Goal: Transaction & Acquisition: Purchase product/service

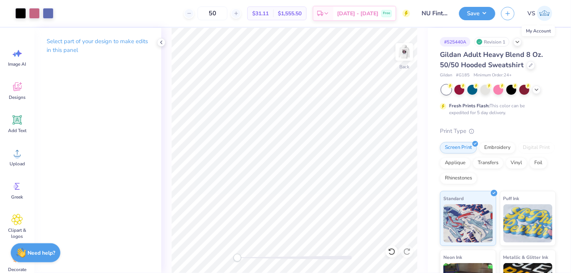
click at [534, 10] on span "VS" at bounding box center [531, 13] width 8 height 9
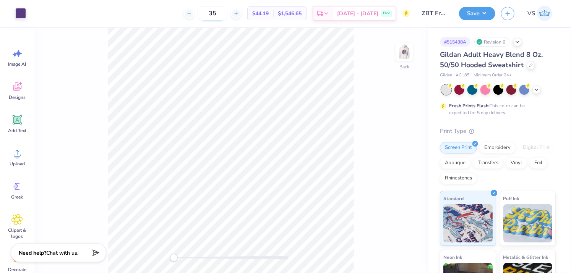
drag, startPoint x: 234, startPoint y: 15, endPoint x: 222, endPoint y: 19, distance: 13.3
click at [222, 19] on input "35" at bounding box center [212, 13] width 30 height 14
type input "23"
click at [138, 23] on div "23 $59.04 Per Item $1,357.92 Total Est. Delivery Oct 9 - 12 Free" at bounding box center [221, 13] width 378 height 27
click at [526, 68] on div "Gildan Adult Heavy Blend 8 Oz. 50/50 Hooded Sweatshirt" at bounding box center [498, 60] width 116 height 21
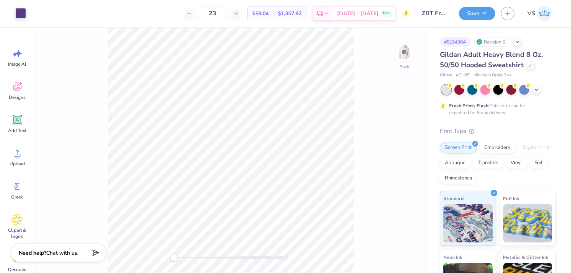
click at [549, 123] on div "Gildan Adult Heavy Blend 8 Oz. 50/50 Hooded Sweatshirt Gildan # G185 Minimum Or…" at bounding box center [498, 207] width 116 height 314
click at [531, 65] on div at bounding box center [530, 64] width 8 height 8
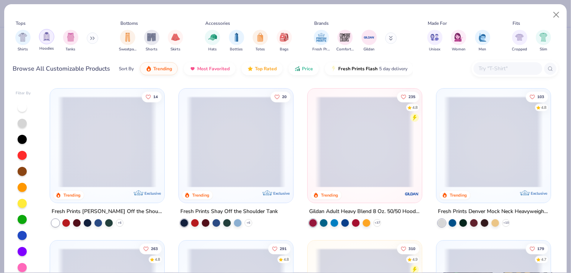
click at [48, 38] on img "filter for Hoodies" at bounding box center [46, 36] width 8 height 9
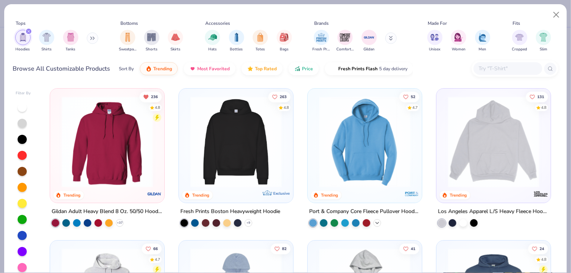
click at [377, 220] on icon at bounding box center [377, 223] width 6 height 6
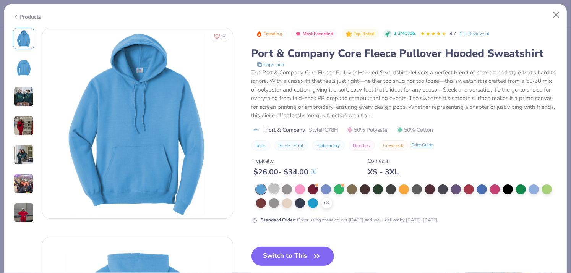
click at [276, 186] on div at bounding box center [274, 189] width 10 height 10
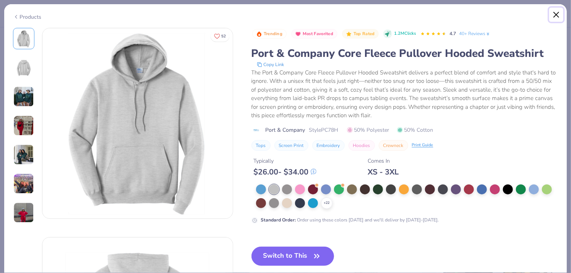
click at [556, 16] on button "Close" at bounding box center [556, 15] width 15 height 15
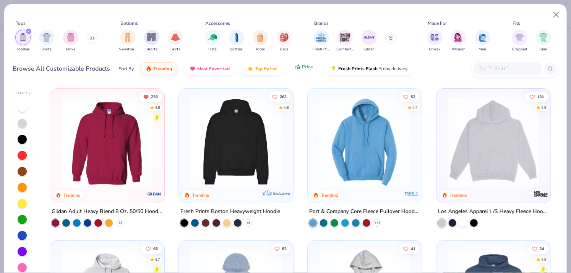
click at [298, 70] on icon "button" at bounding box center [297, 66] width 6 height 7
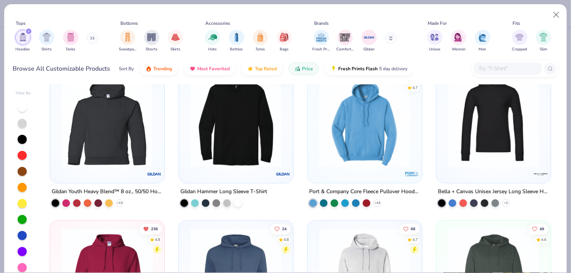
scroll to position [11, 0]
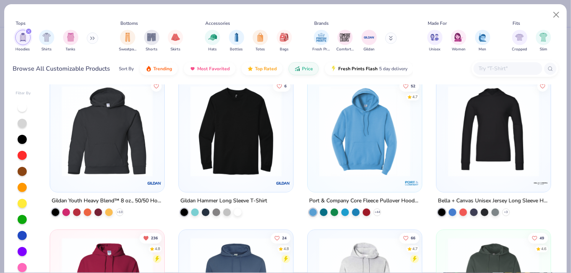
click at [374, 131] on img at bounding box center [364, 131] width 99 height 91
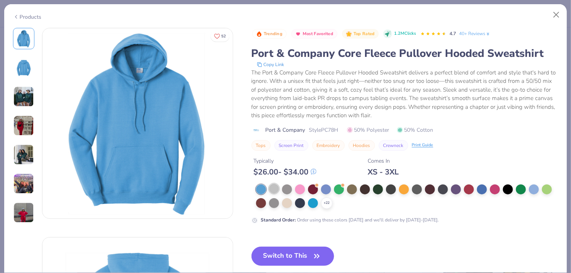
click at [274, 187] on div at bounding box center [274, 189] width 10 height 10
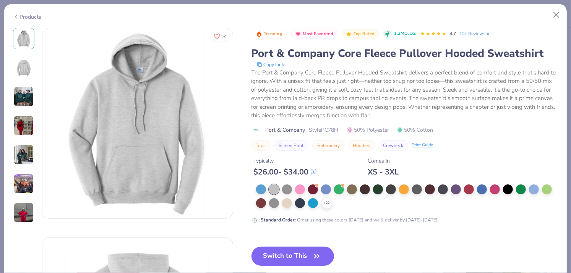
click at [310, 253] on button "Switch to This" at bounding box center [292, 256] width 83 height 19
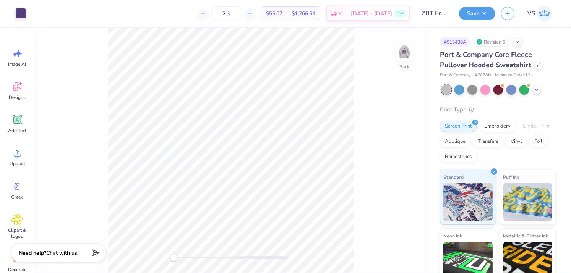
click at [282, 12] on span "$55.07" at bounding box center [274, 14] width 16 height 8
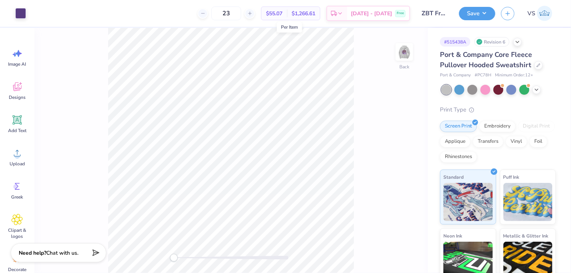
click at [282, 12] on span "$55.07" at bounding box center [274, 14] width 16 height 8
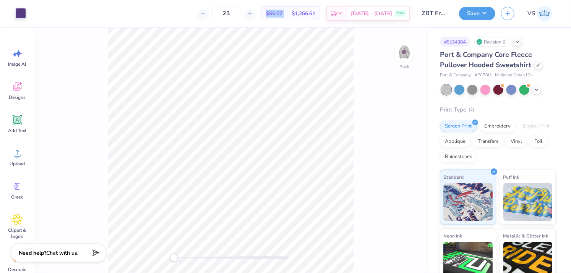
click at [273, 14] on div "23 $55.07 Per Item $1,266.61 Total Est. Delivery Oct 9 - 12 Free" at bounding box center [221, 13] width 378 height 27
click at [538, 65] on icon at bounding box center [538, 65] width 4 height 4
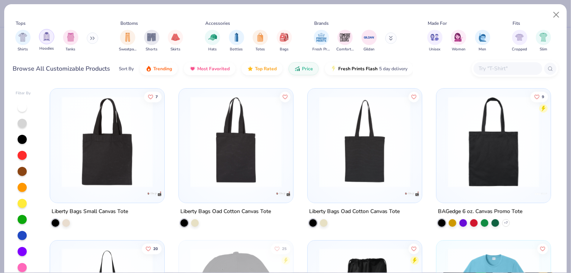
click at [45, 39] on img "filter for Hoodies" at bounding box center [46, 36] width 8 height 9
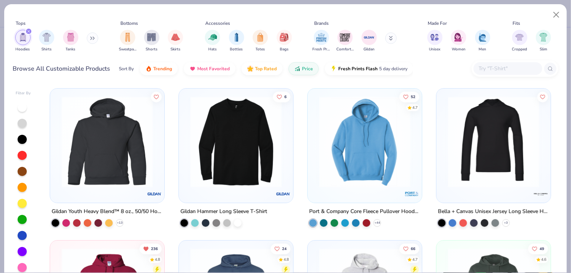
click at [141, 160] on img at bounding box center [107, 141] width 99 height 91
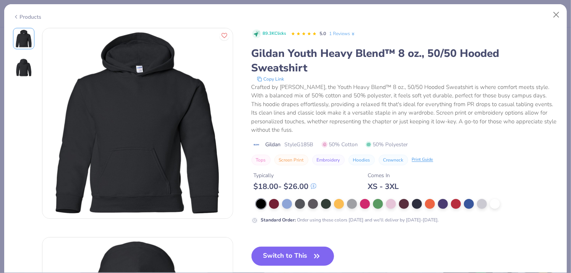
click at [28, 64] on img at bounding box center [24, 67] width 18 height 18
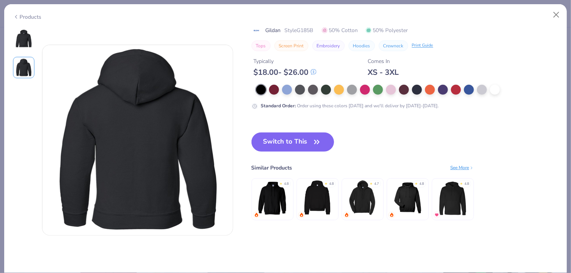
scroll to position [209, 0]
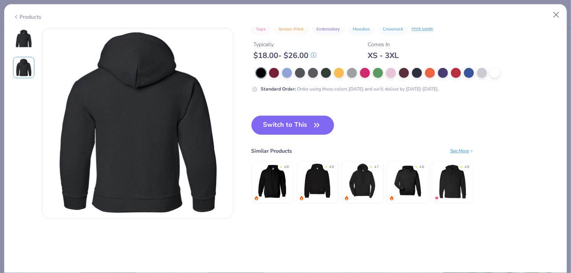
click at [27, 34] on img at bounding box center [24, 38] width 18 height 18
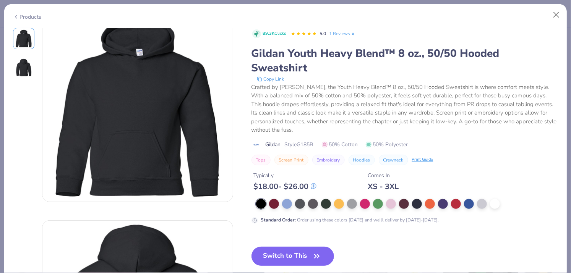
scroll to position [0, 0]
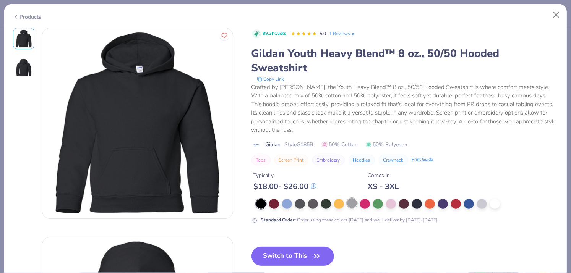
click at [348, 205] on div at bounding box center [352, 203] width 10 height 10
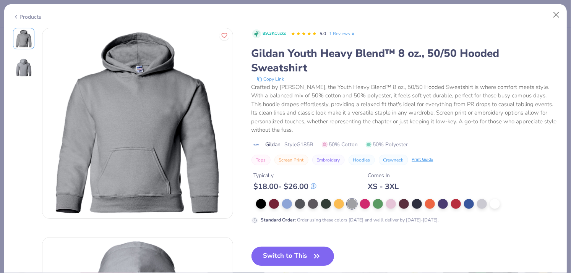
click at [297, 252] on button "Switch to This" at bounding box center [292, 256] width 83 height 19
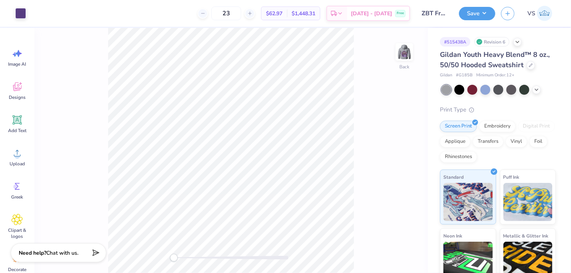
click at [356, 107] on div "Back" at bounding box center [230, 150] width 393 height 245
click at [282, 10] on span "$62.97" at bounding box center [274, 14] width 16 height 8
click at [538, 93] on div at bounding box center [536, 89] width 8 height 8
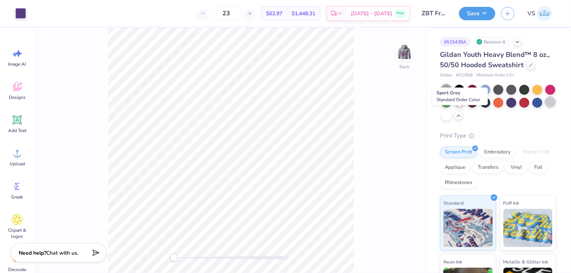
click at [545, 107] on div at bounding box center [550, 102] width 10 height 10
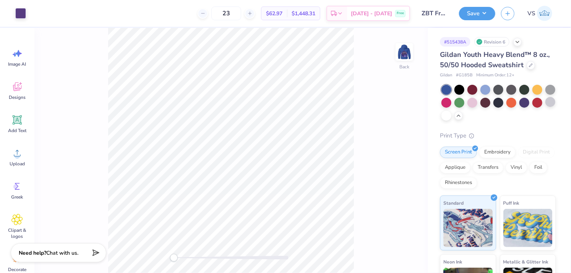
click at [526, 61] on div "Gildan Youth Heavy Blend™ 8 oz., 50/50 Hooded Sweatshirt" at bounding box center [498, 60] width 116 height 21
click at [532, 65] on div at bounding box center [530, 64] width 8 height 8
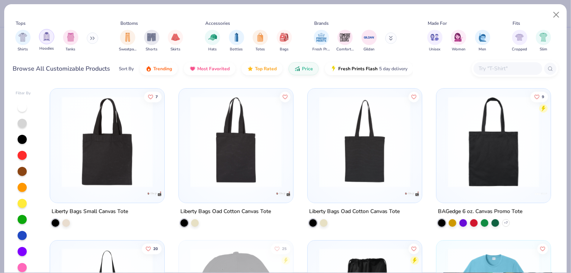
click at [39, 39] on div "filter for Hoodies" at bounding box center [46, 36] width 15 height 15
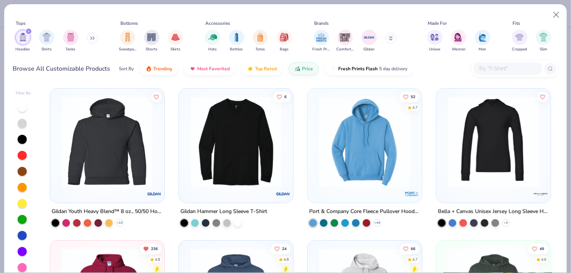
scroll to position [61, 0]
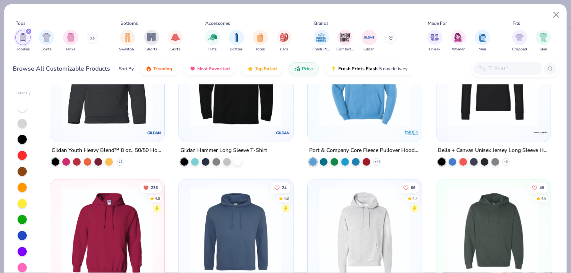
click at [110, 231] on img at bounding box center [107, 232] width 99 height 91
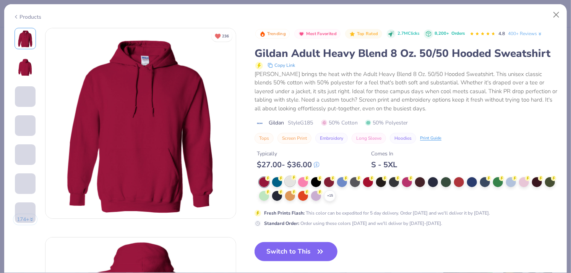
click at [292, 183] on div at bounding box center [290, 181] width 10 height 10
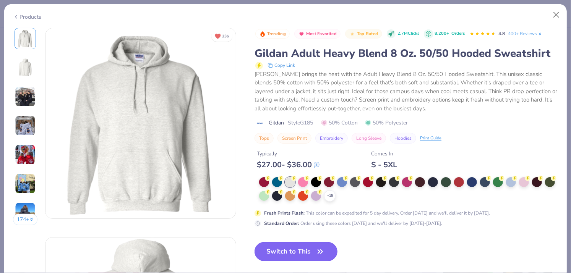
click at [299, 247] on button "Switch to This" at bounding box center [295, 251] width 83 height 19
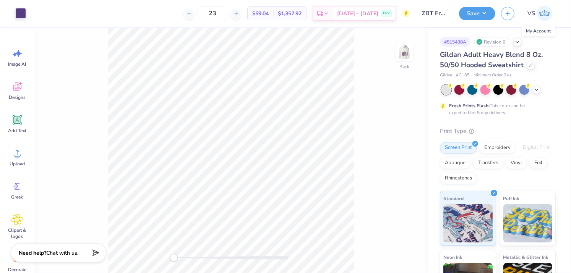
click at [532, 11] on span "VS" at bounding box center [531, 13] width 8 height 9
click at [540, 18] on img at bounding box center [544, 13] width 15 height 15
click at [530, 15] on span "VS" at bounding box center [531, 13] width 8 height 9
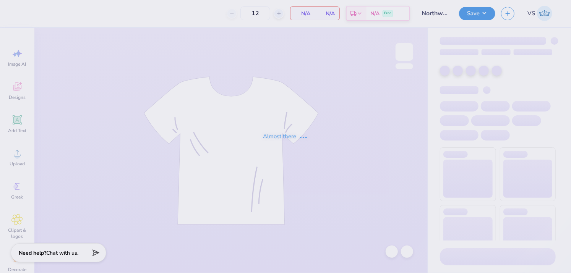
type input "Northwestern Cookology"
type input "35"
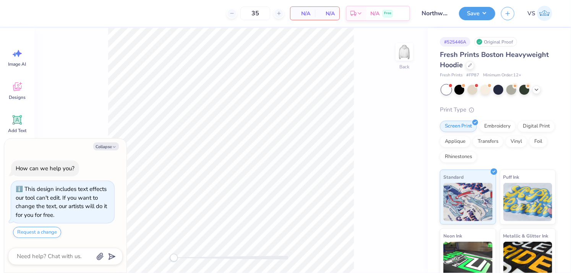
scroll to position [21, 0]
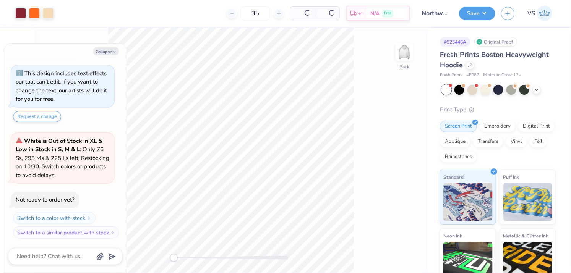
type textarea "x"
